Goal: Task Accomplishment & Management: Complete application form

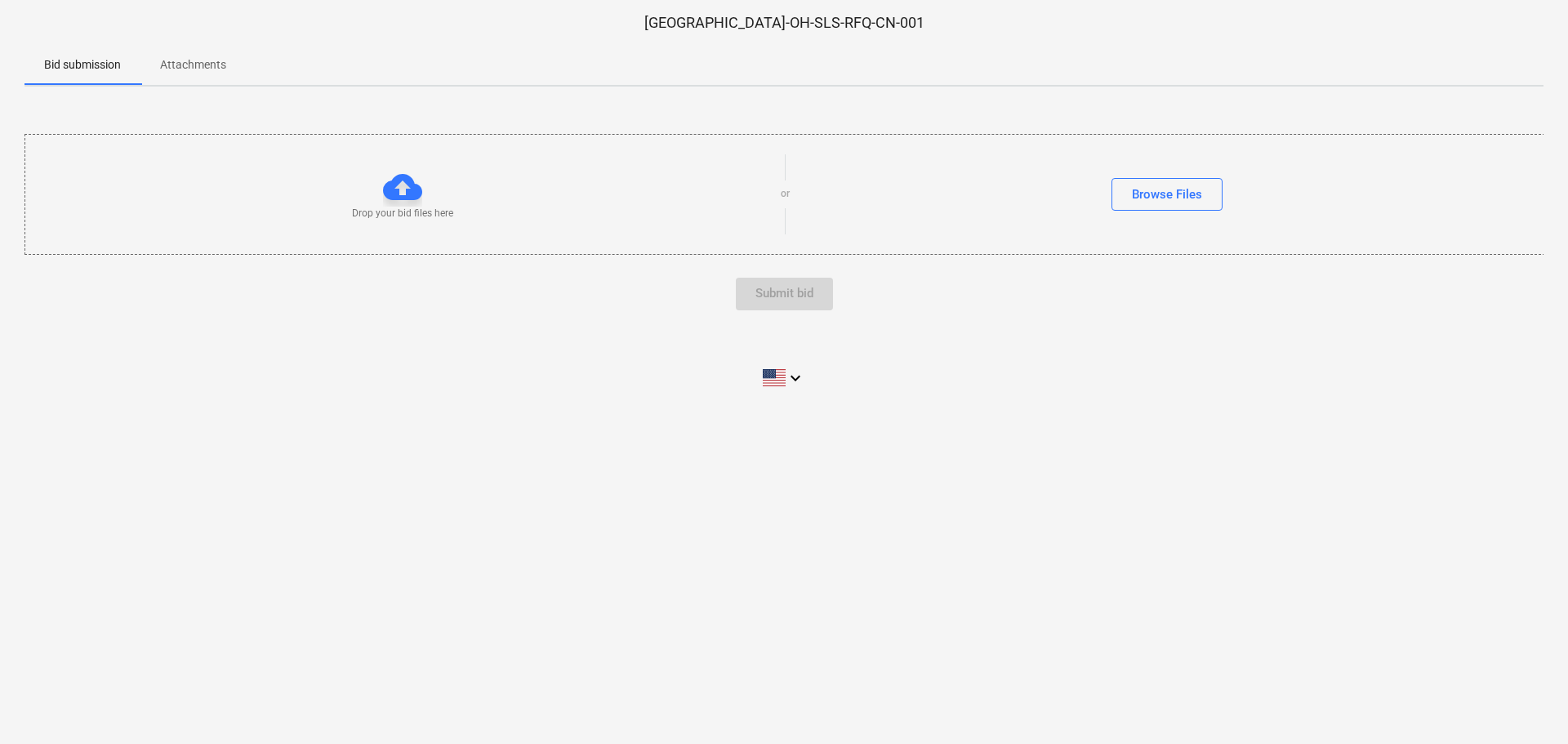
click at [199, 56] on span "Attachments" at bounding box center [193, 65] width 105 height 27
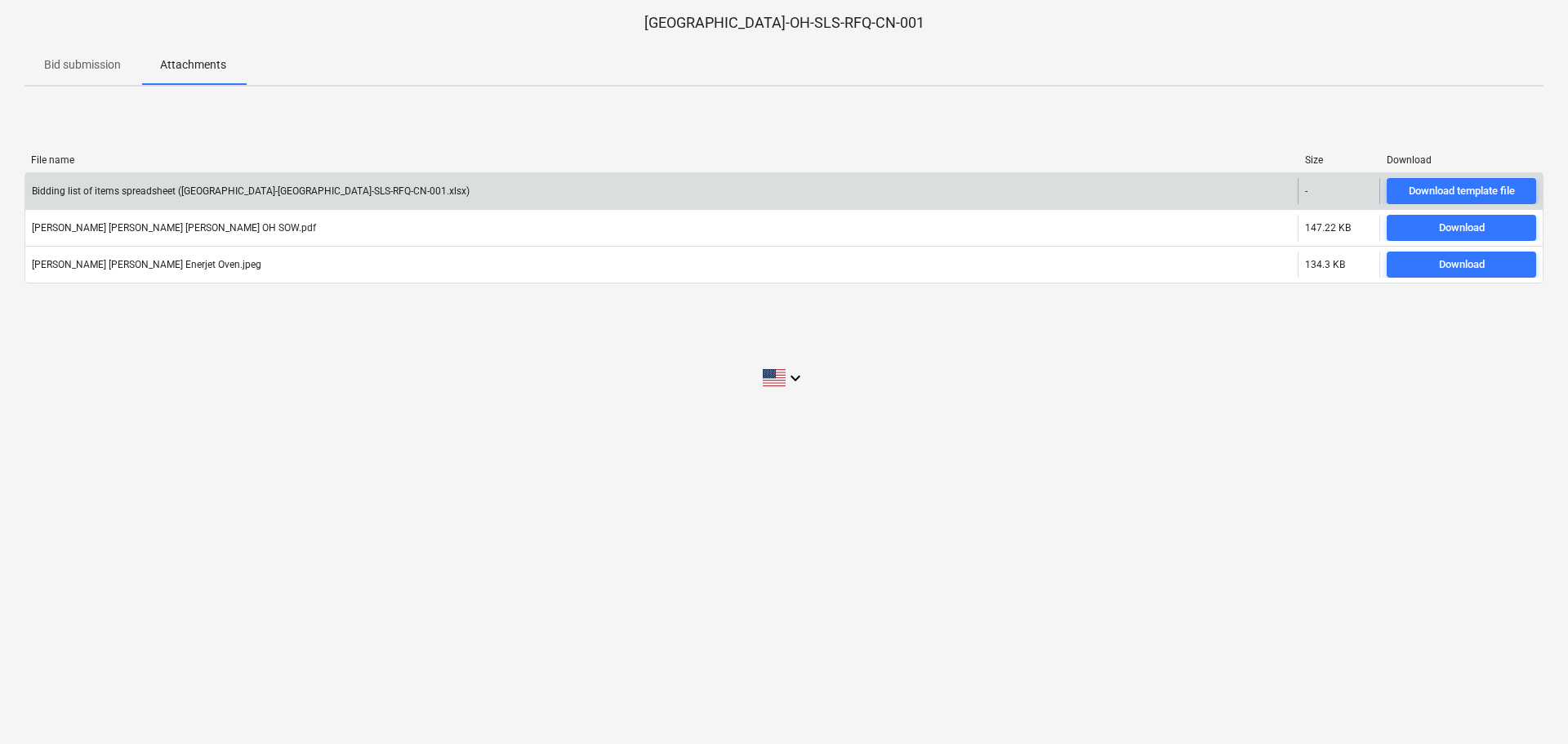
click at [426, 195] on div "Bidding list of items spreadsheet ([GEOGRAPHIC_DATA]-[GEOGRAPHIC_DATA]-SLS-RFQ-…" at bounding box center [662, 192] width 1273 height 27
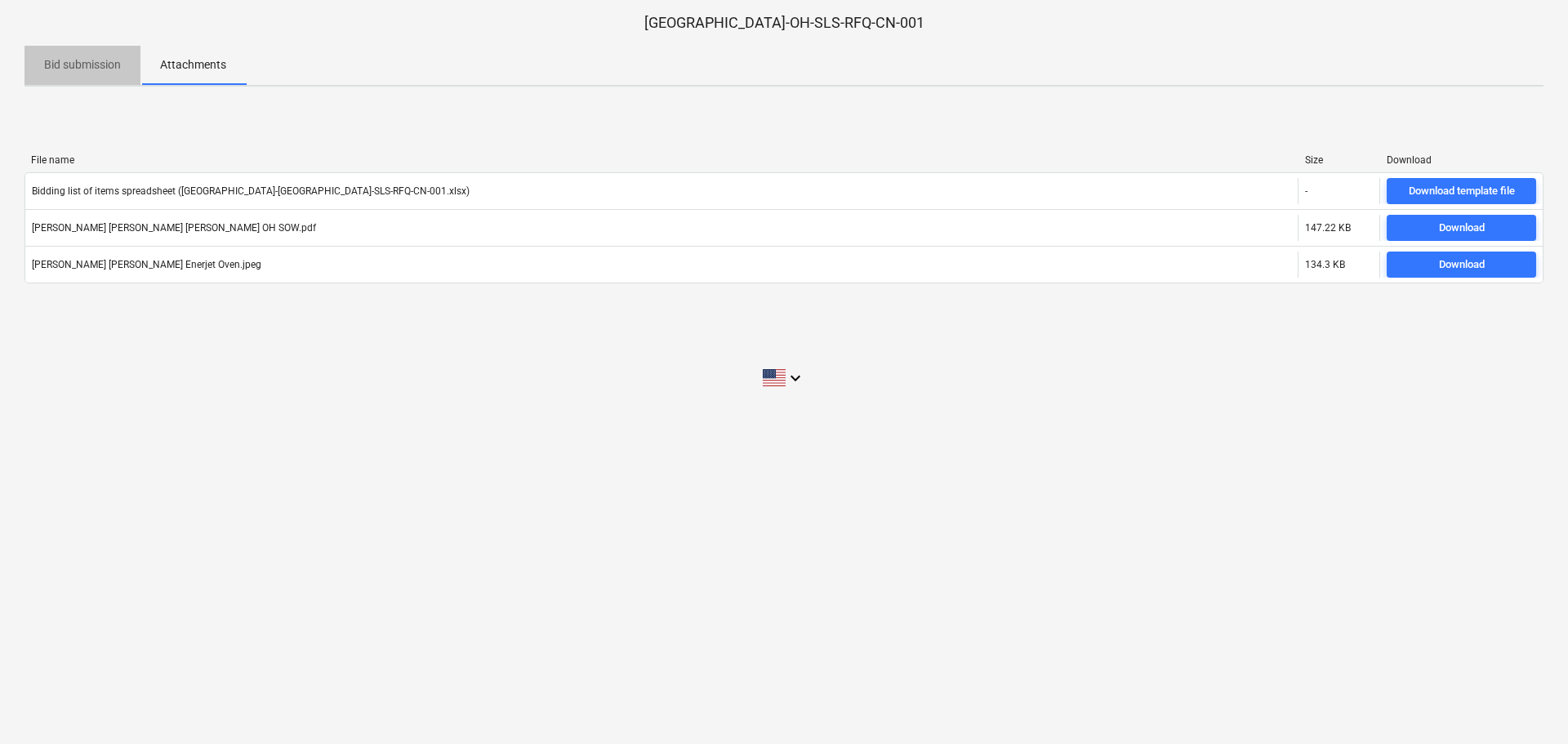
click at [103, 65] on p "Bid submission" at bounding box center [82, 65] width 77 height 17
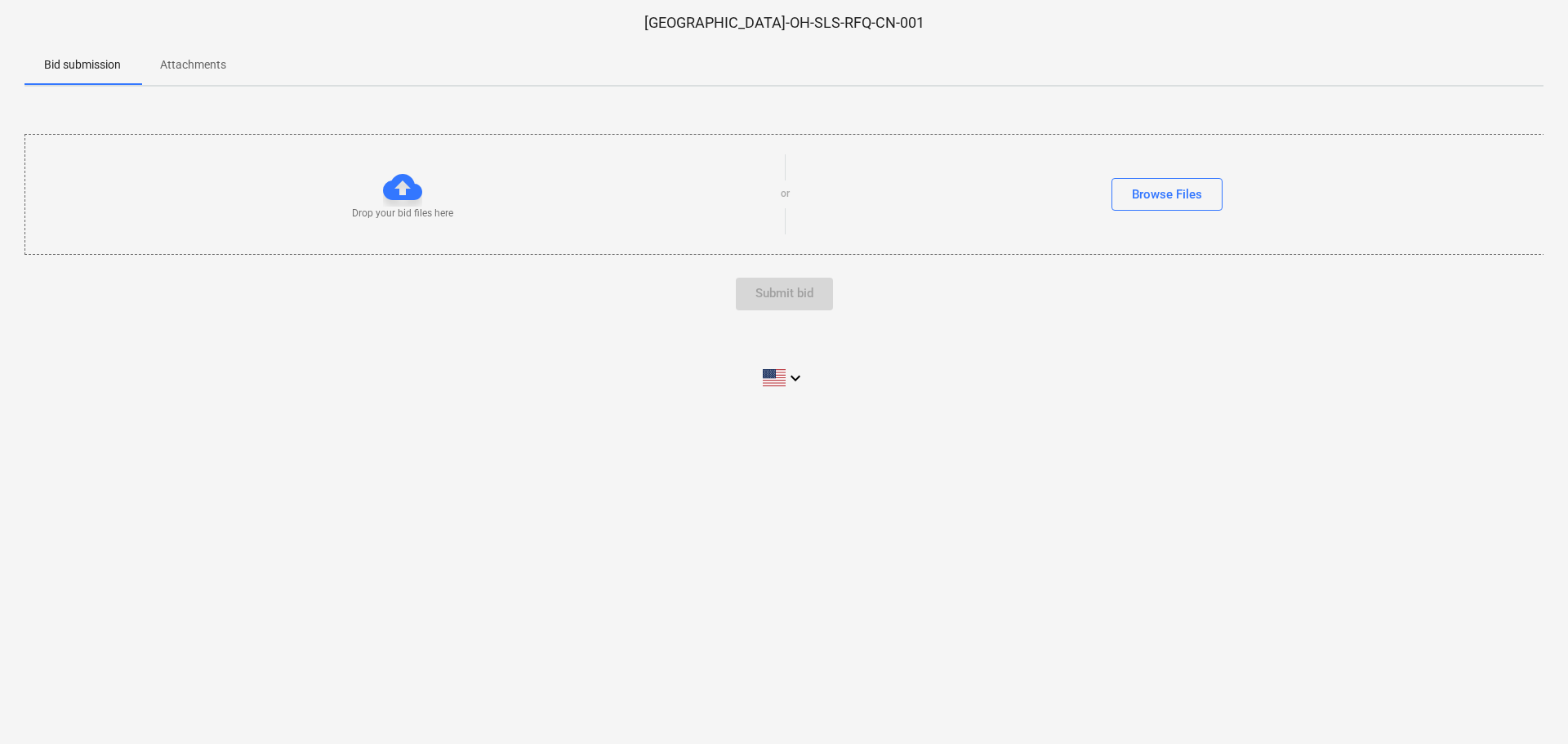
click at [406, 196] on div at bounding box center [402, 186] width 39 height 39
click at [398, 187] on div at bounding box center [402, 186] width 39 height 39
click at [404, 188] on div at bounding box center [402, 186] width 39 height 39
click at [1159, 188] on div "Browse Files" at bounding box center [1167, 195] width 70 height 21
click at [705, 14] on p "[GEOGRAPHIC_DATA]-OH-SLS-RFQ-CN-001" at bounding box center [784, 23] width 1520 height 20
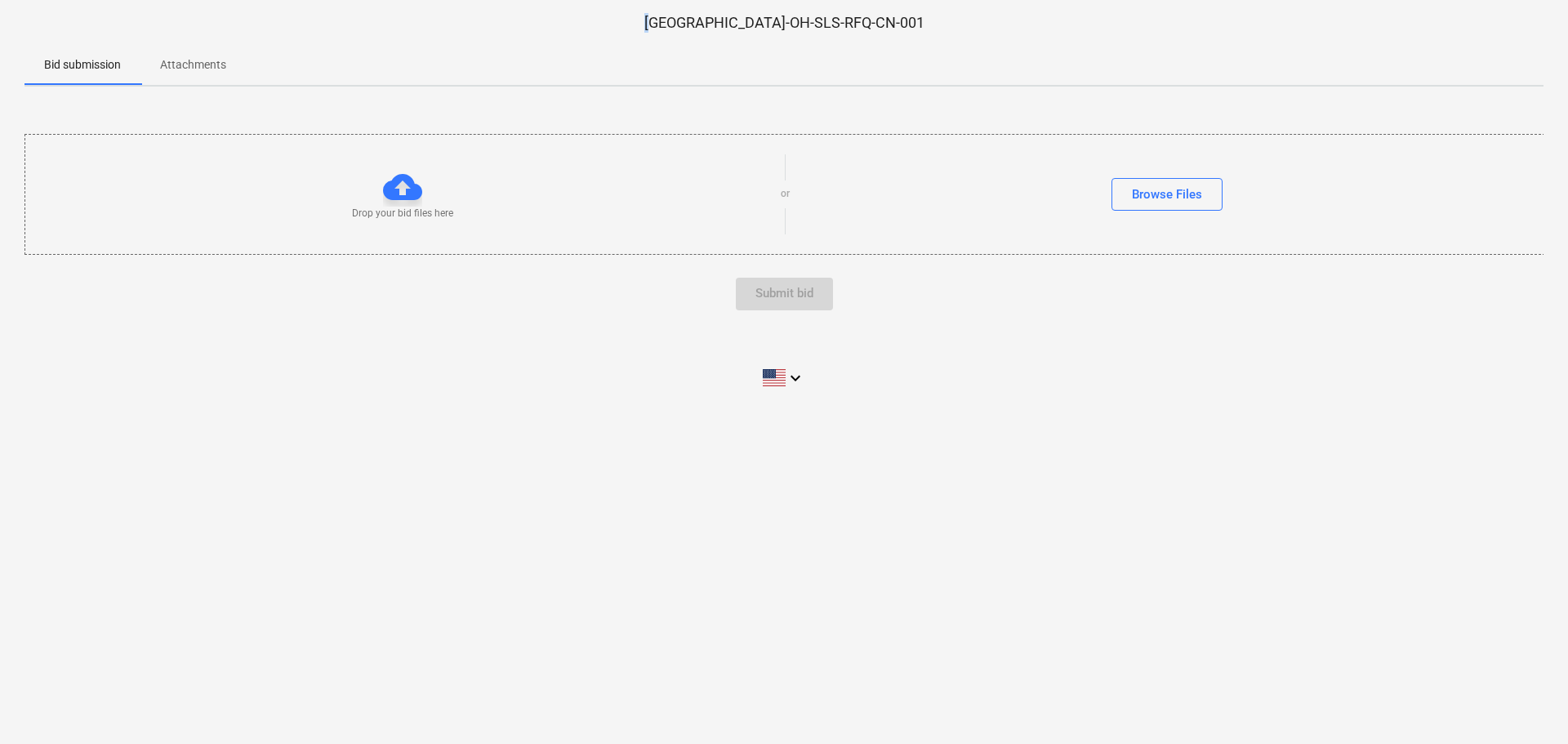
click at [706, 17] on p "[GEOGRAPHIC_DATA]-OH-SLS-RFQ-CN-001" at bounding box center [784, 23] width 1520 height 20
drag, startPoint x: 702, startPoint y: 17, endPoint x: 876, endPoint y: 21, distance: 174.0
click at [876, 21] on p "[GEOGRAPHIC_DATA]-OH-SLS-RFQ-CN-001" at bounding box center [784, 23] width 1520 height 20
copy p "[GEOGRAPHIC_DATA]-OH-SLS-RFQ-CN-001"
click at [393, 181] on div at bounding box center [402, 186] width 39 height 39
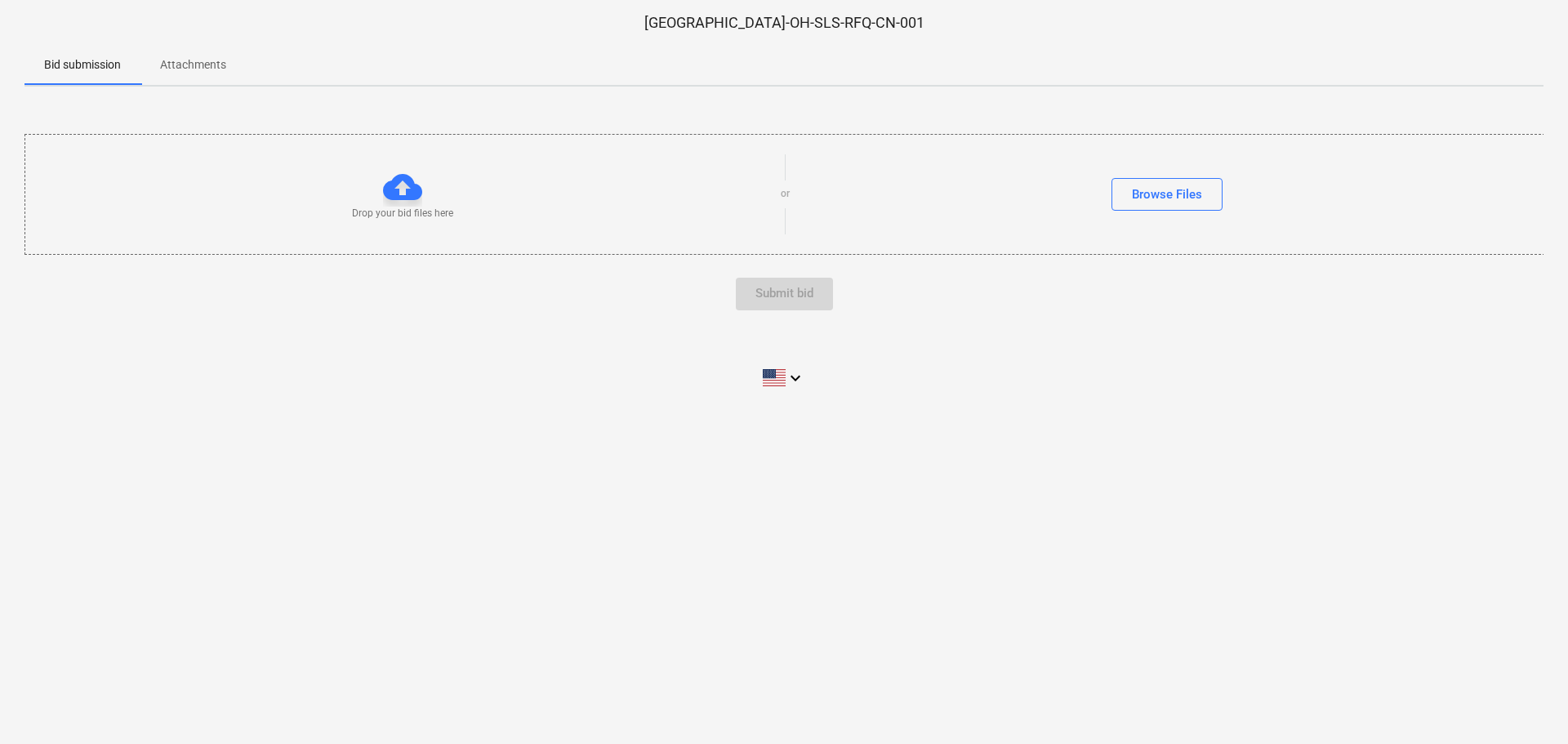
click at [401, 201] on div at bounding box center [402, 186] width 39 height 39
click at [1149, 196] on div "Browse Files" at bounding box center [1167, 195] width 70 height 21
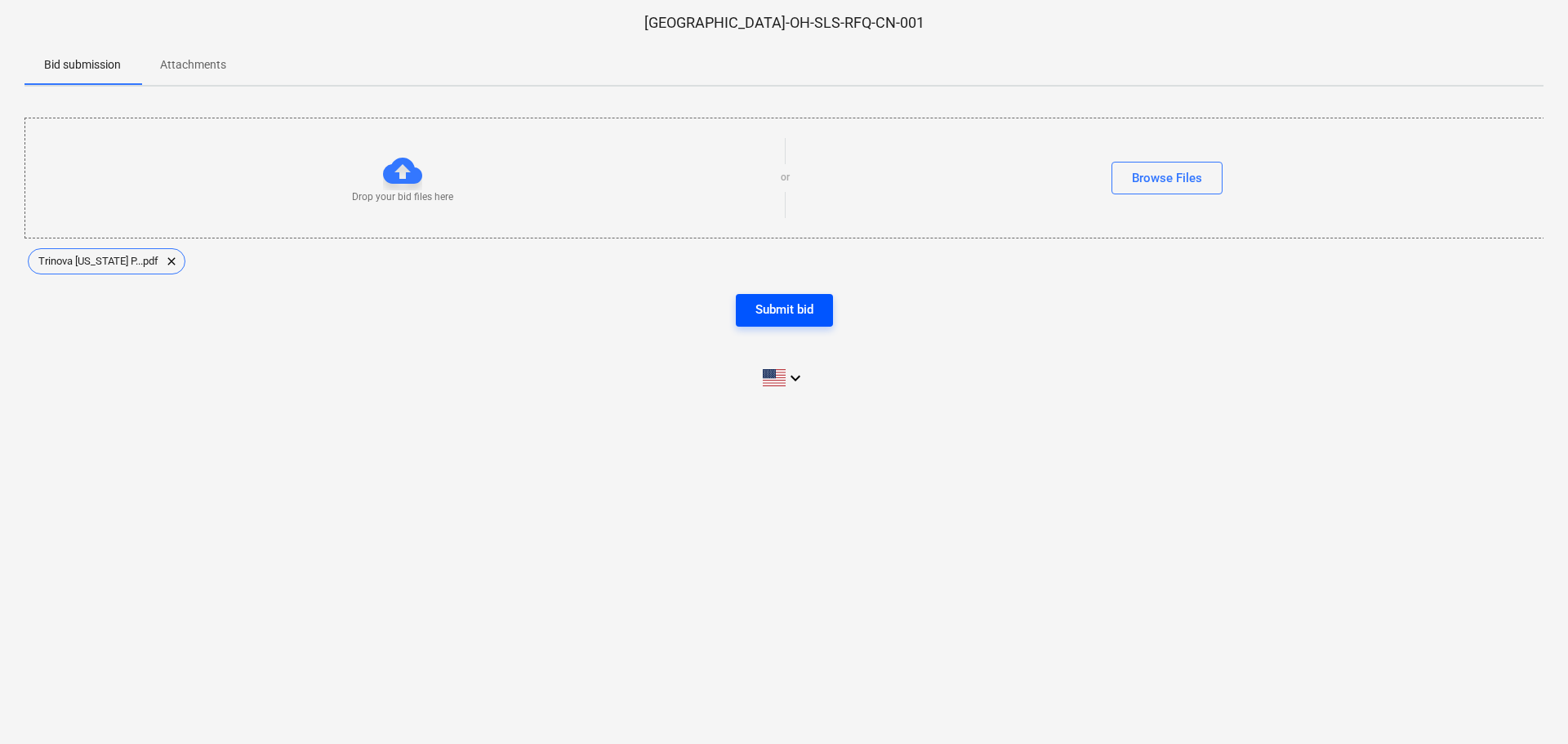
click at [770, 306] on div "Submit bid" at bounding box center [784, 309] width 58 height 21
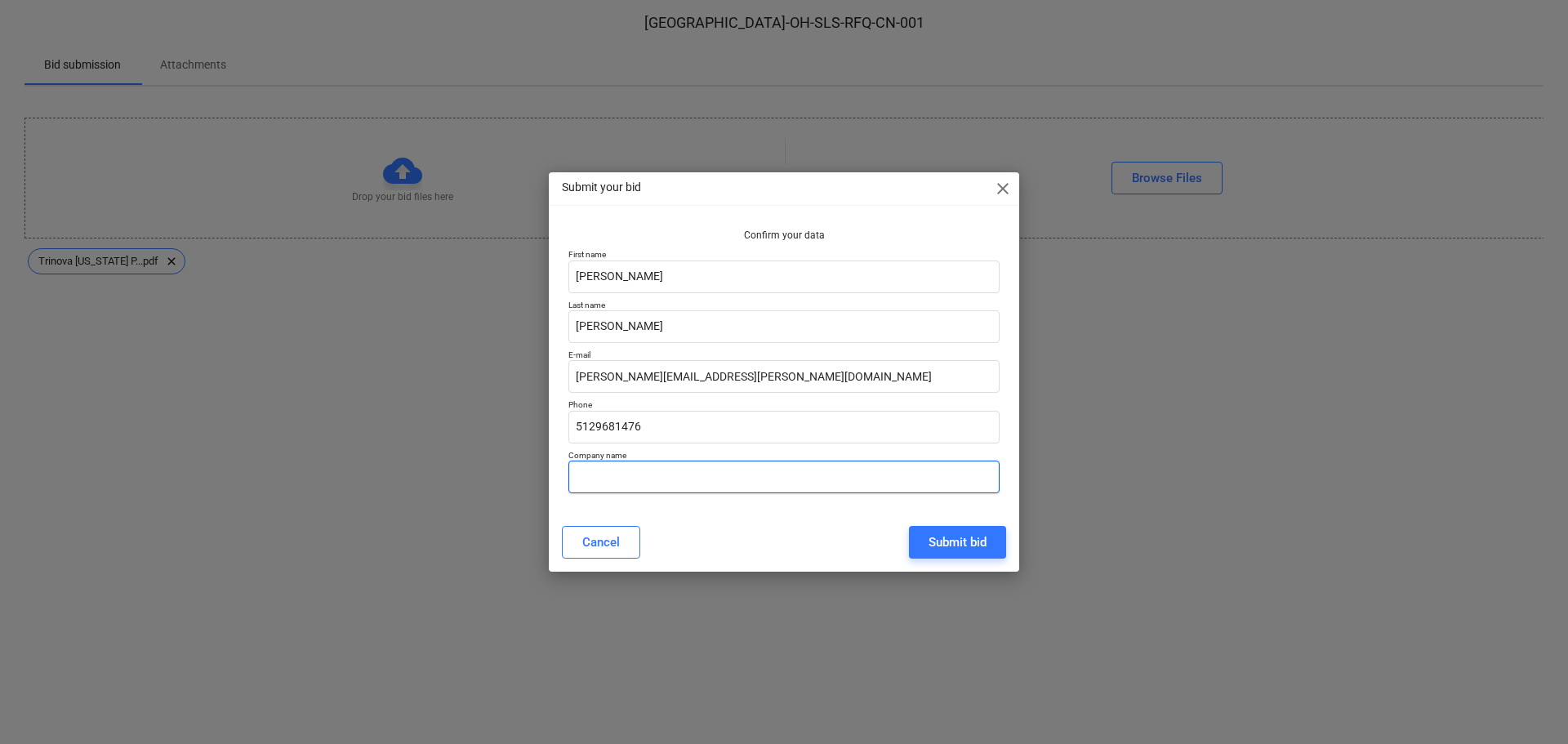
click at [597, 472] on input "text" at bounding box center [784, 476] width 431 height 32
type input "Tradesmen International"
click at [974, 543] on div "Submit bid" at bounding box center [957, 542] width 58 height 21
